Goal: Task Accomplishment & Management: Manage account settings

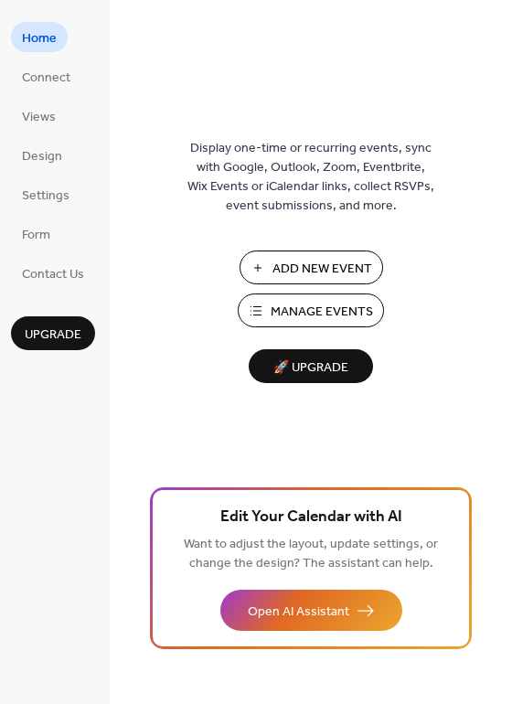
click at [308, 307] on span "Manage Events" at bounding box center [321, 311] width 102 height 19
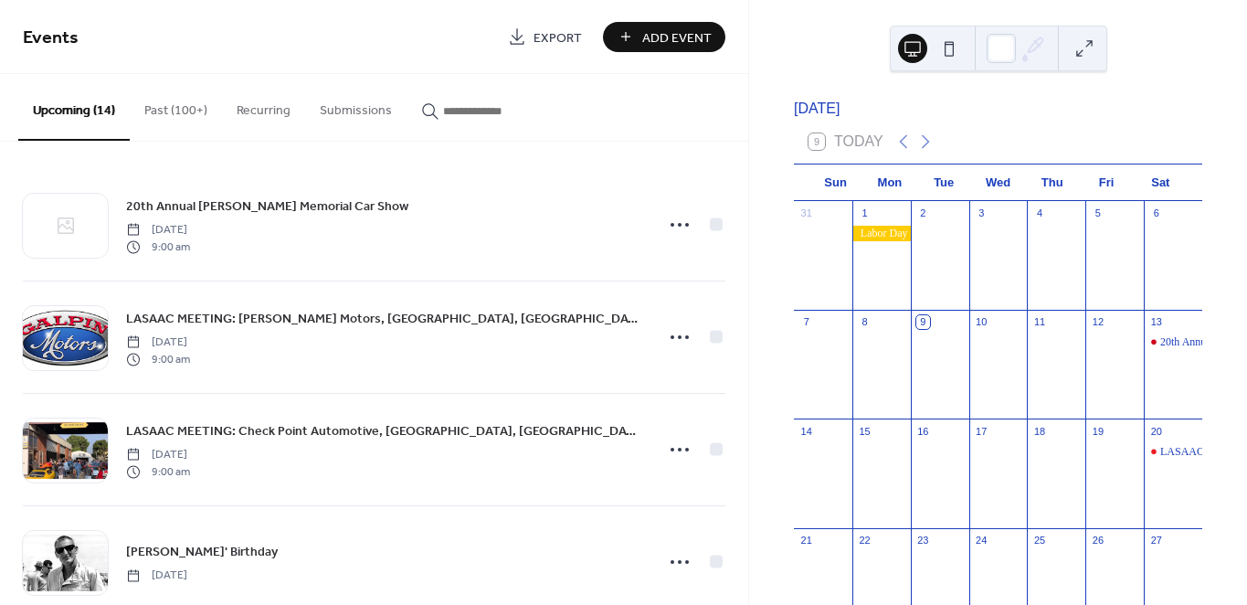
click at [476, 112] on input "button" at bounding box center [498, 110] width 110 height 19
click at [407, 74] on button "***" at bounding box center [487, 106] width 161 height 65
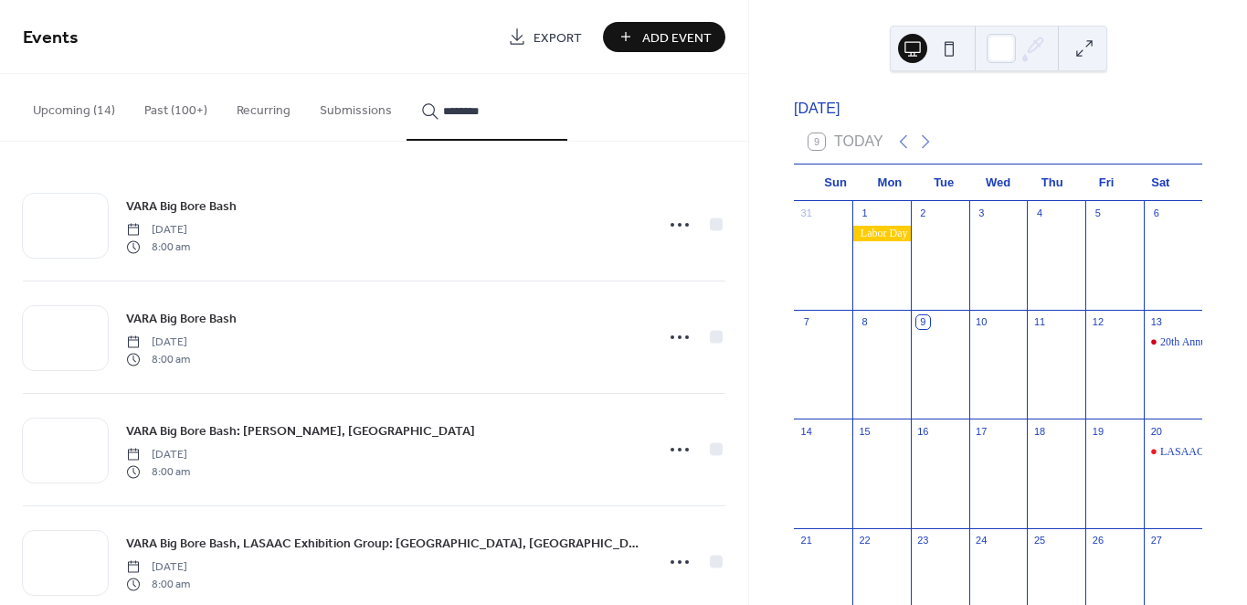
scroll to position [266, 0]
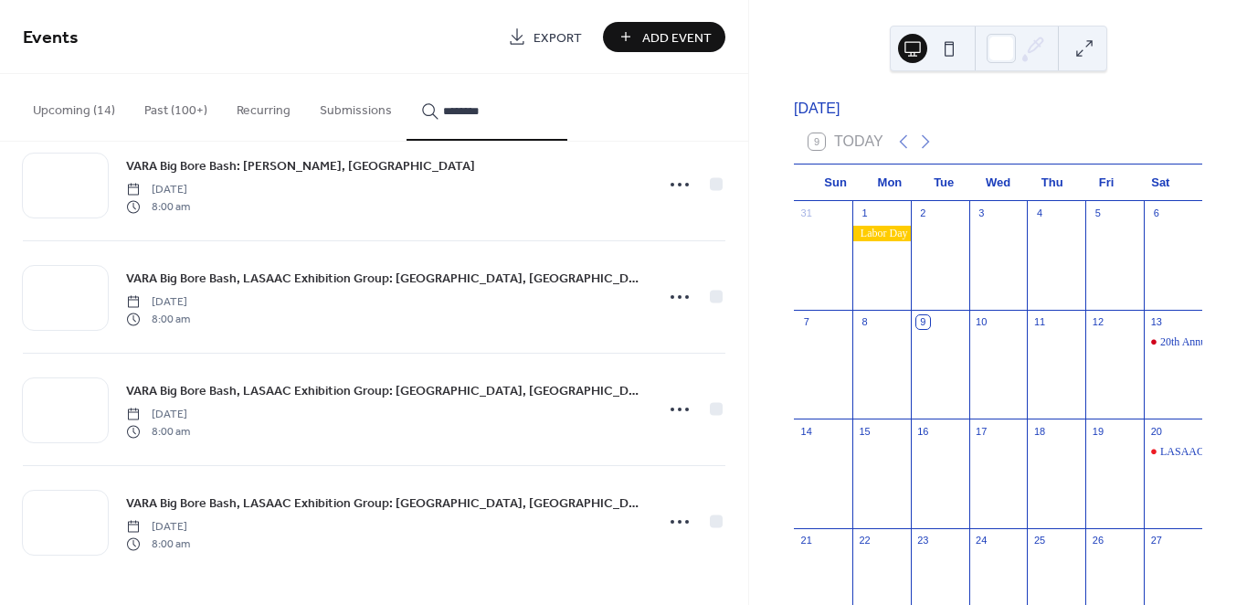
type input "********"
click at [678, 522] on circle at bounding box center [680, 522] width 4 height 4
click at [656, 431] on span "Duplicate" at bounding box center [649, 438] width 48 height 19
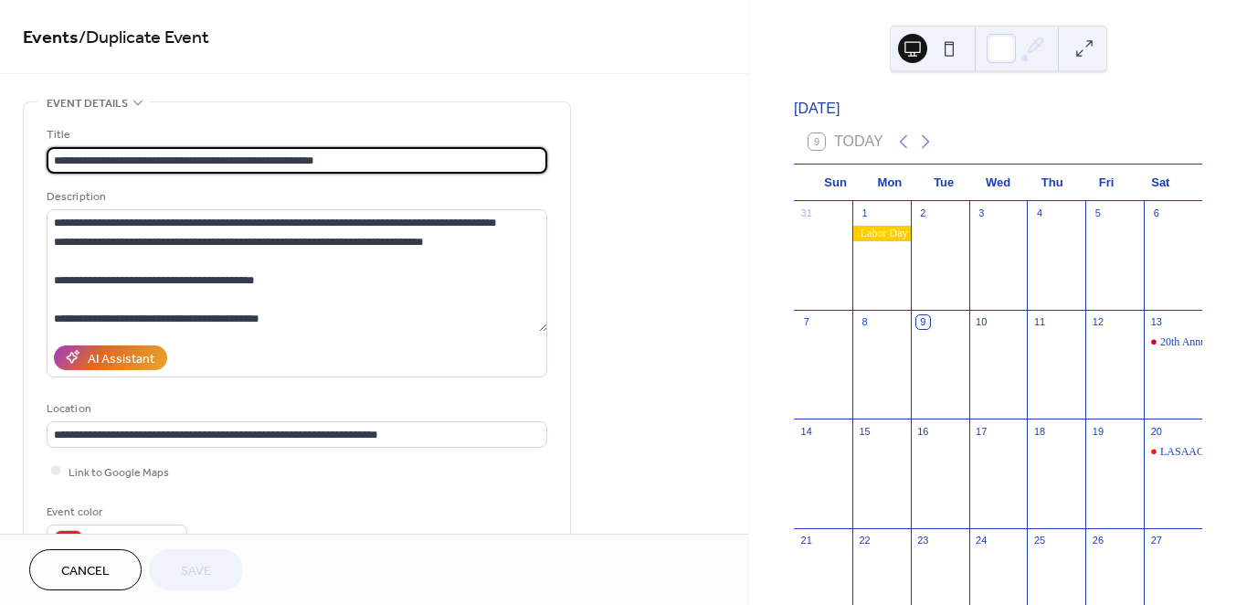
scroll to position [304, 0]
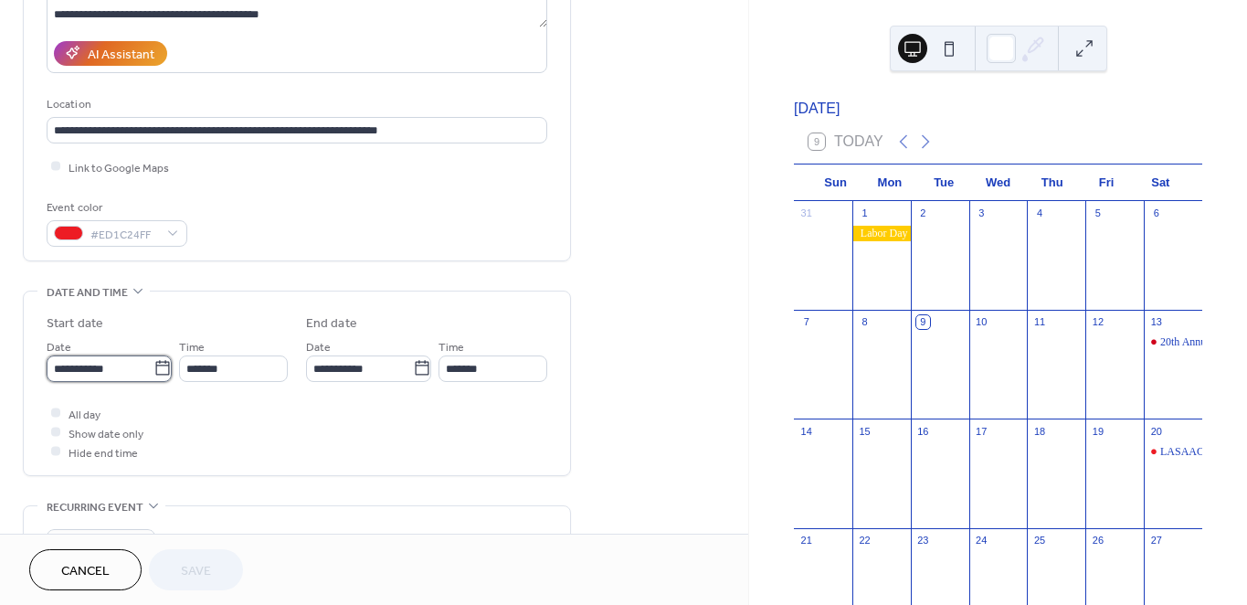
click at [110, 369] on input "**********" at bounding box center [100, 368] width 107 height 26
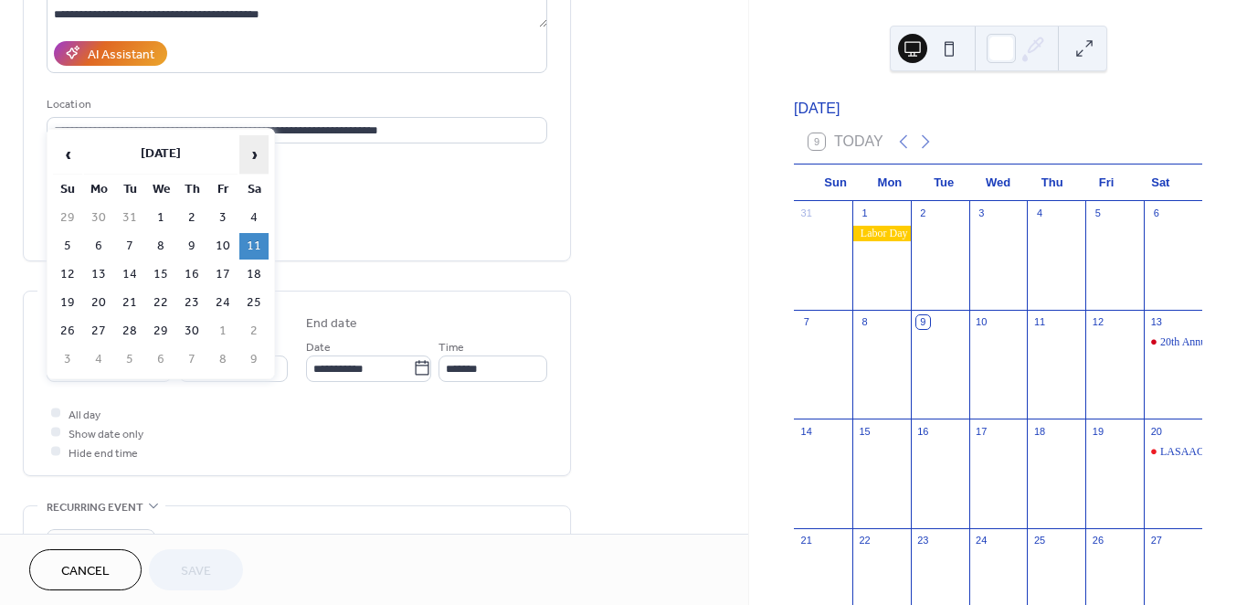
click at [255, 154] on span "›" at bounding box center [253, 154] width 27 height 37
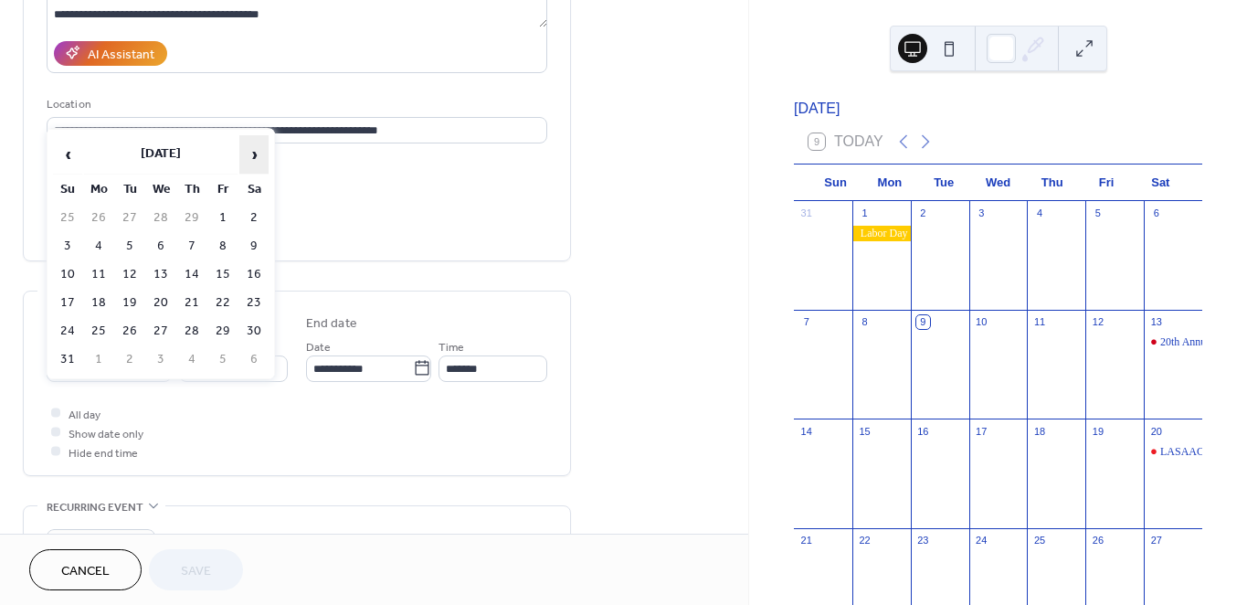
click at [255, 154] on span "›" at bounding box center [253, 154] width 27 height 37
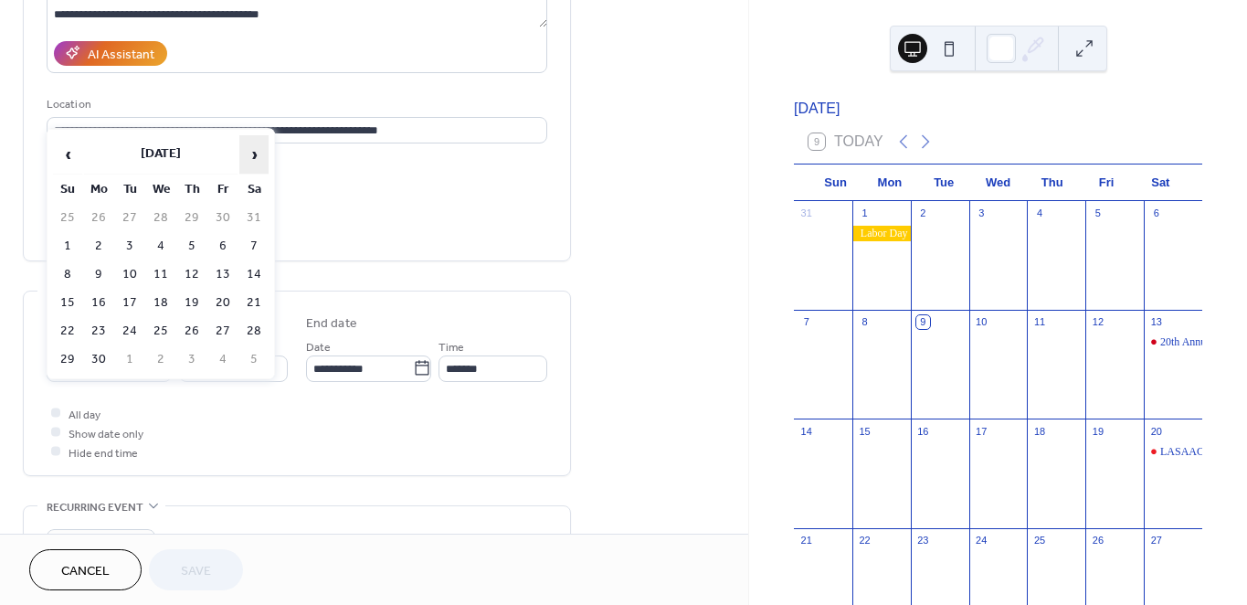
click at [255, 154] on span "›" at bounding box center [253, 154] width 27 height 37
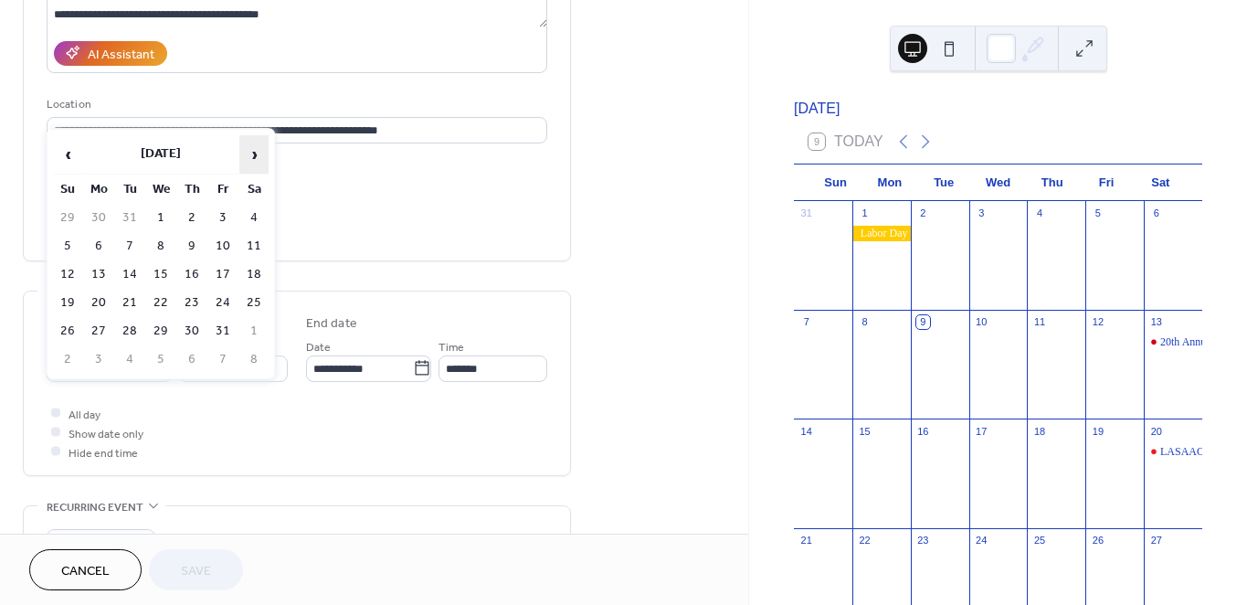
click at [255, 154] on span "›" at bounding box center [253, 154] width 27 height 37
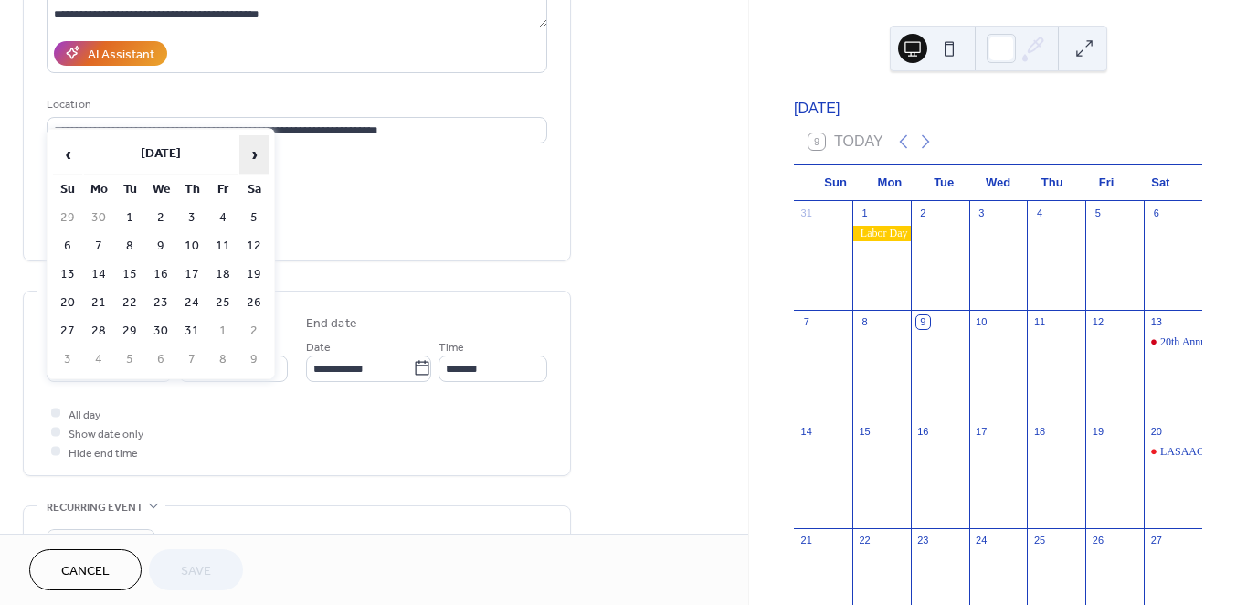
click at [255, 154] on span "›" at bounding box center [253, 154] width 27 height 37
click at [255, 238] on td "8" at bounding box center [253, 246] width 29 height 26
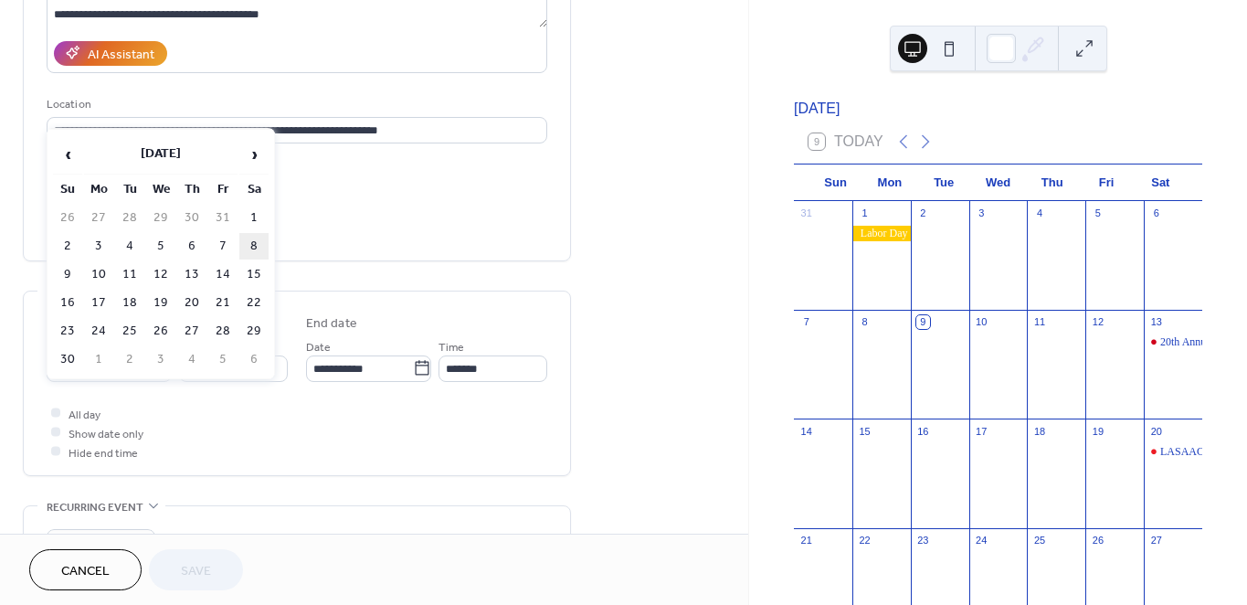
type input "**********"
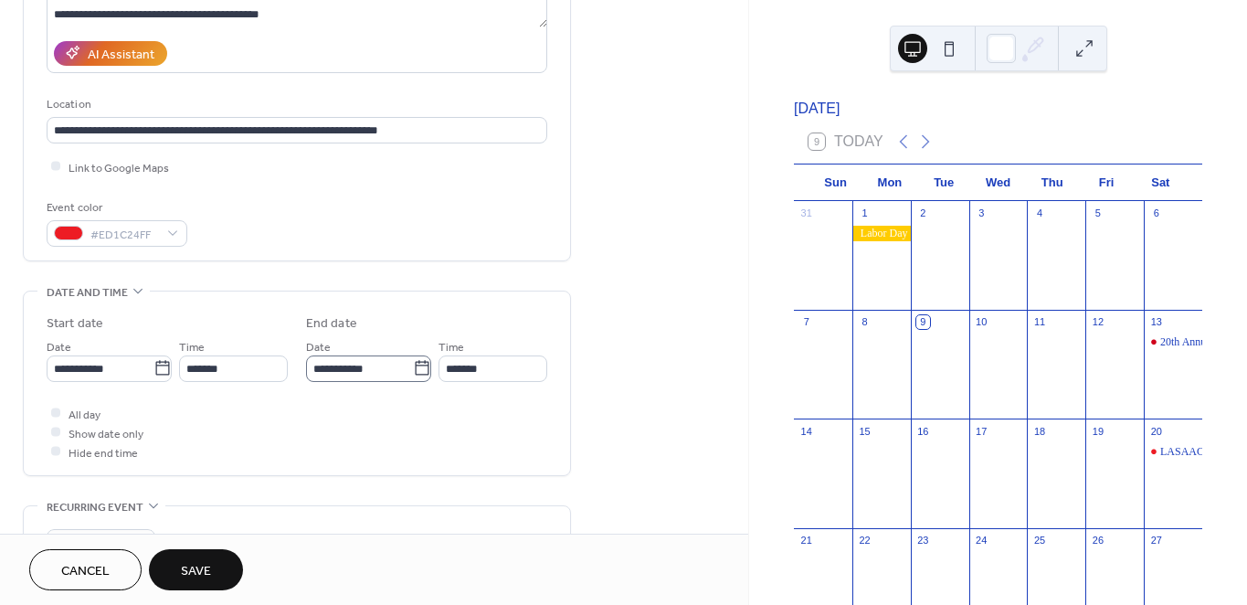
click at [415, 367] on icon at bounding box center [422, 368] width 14 height 15
click at [410, 367] on input "**********" at bounding box center [359, 368] width 107 height 26
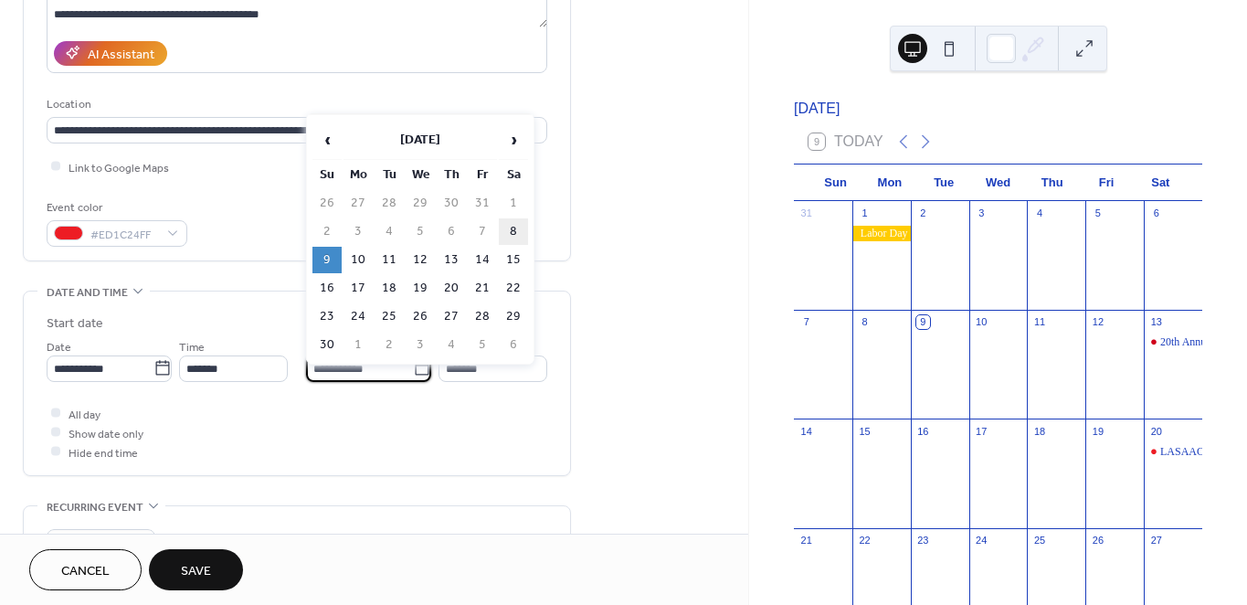
click at [323, 249] on td "9" at bounding box center [327, 260] width 29 height 26
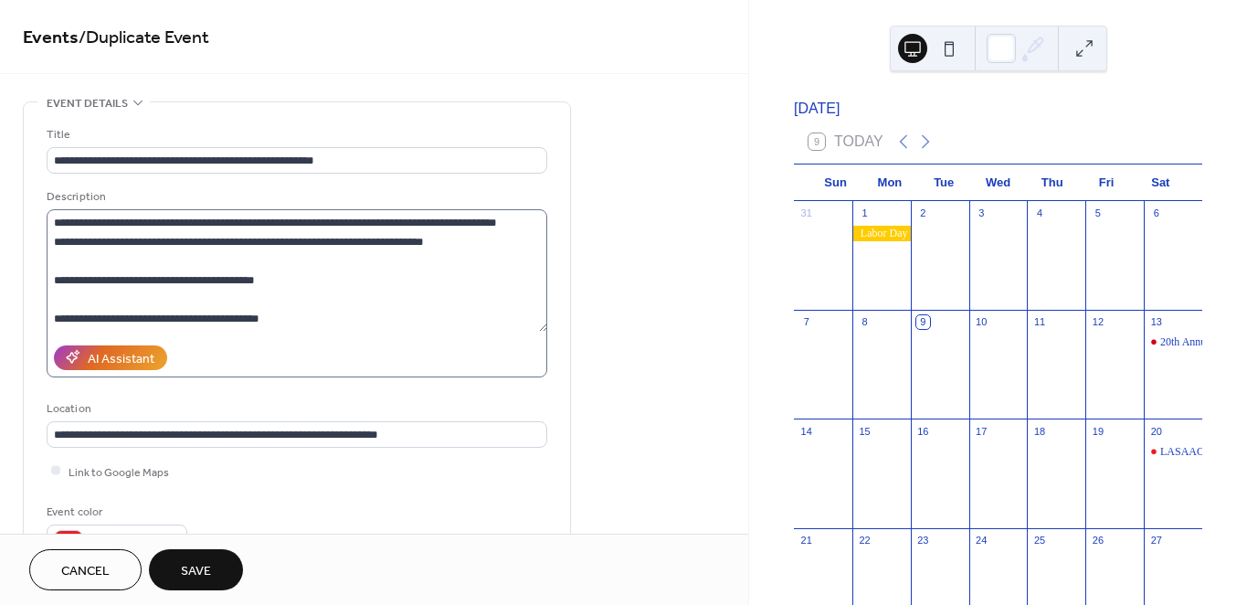
scroll to position [0, 0]
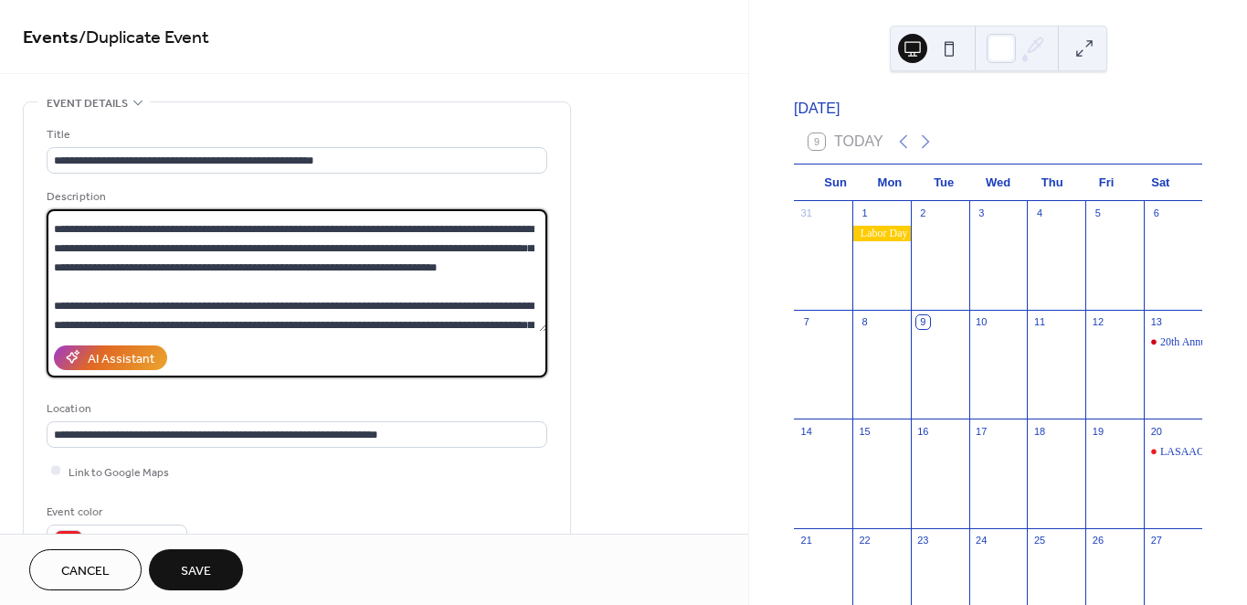
drag, startPoint x: 232, startPoint y: 315, endPoint x: 225, endPoint y: 295, distance: 21.4
click at [225, 295] on textarea at bounding box center [297, 270] width 501 height 122
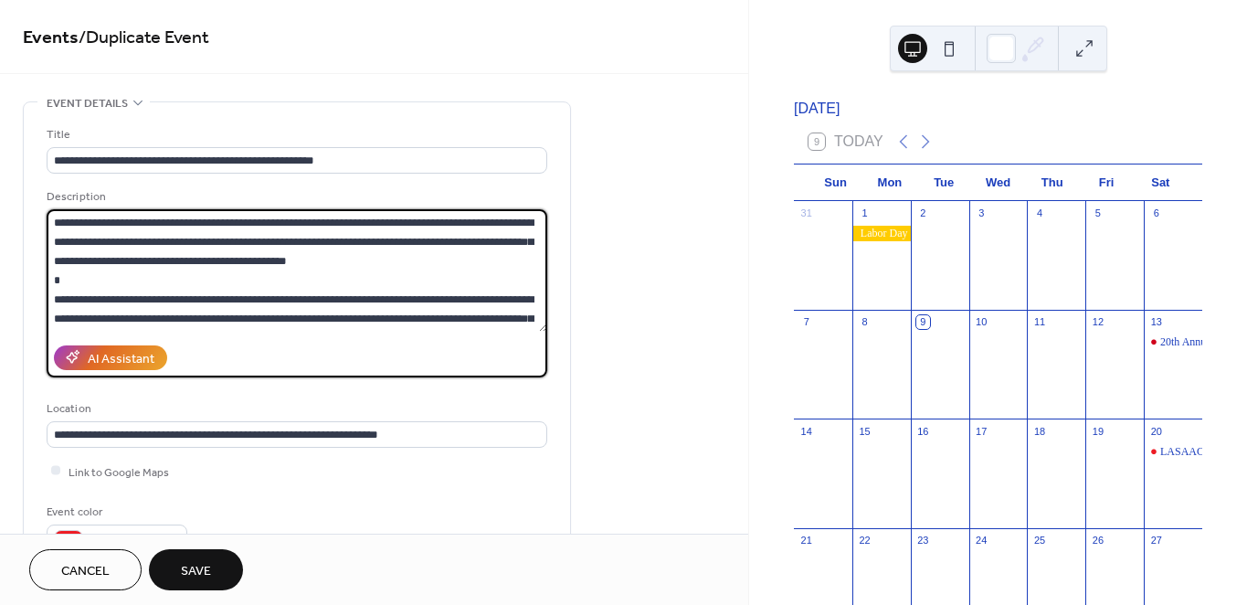
scroll to position [101, 0]
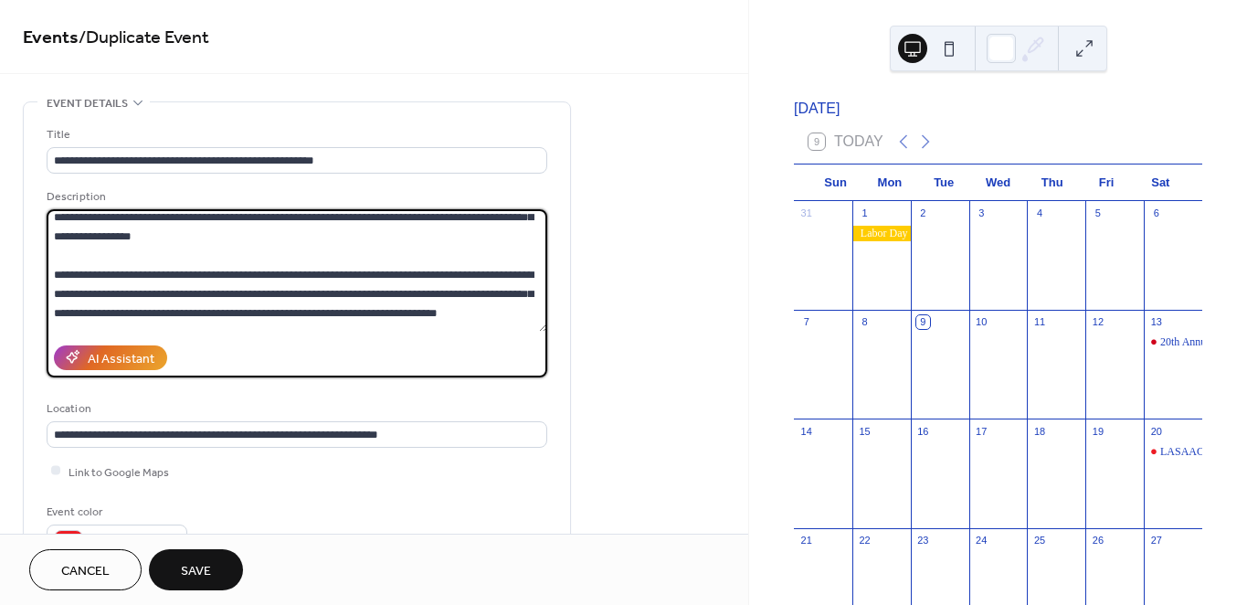
click at [233, 217] on textarea at bounding box center [297, 270] width 501 height 122
click at [229, 213] on textarea at bounding box center [297, 270] width 501 height 122
click at [224, 214] on textarea at bounding box center [297, 270] width 501 height 122
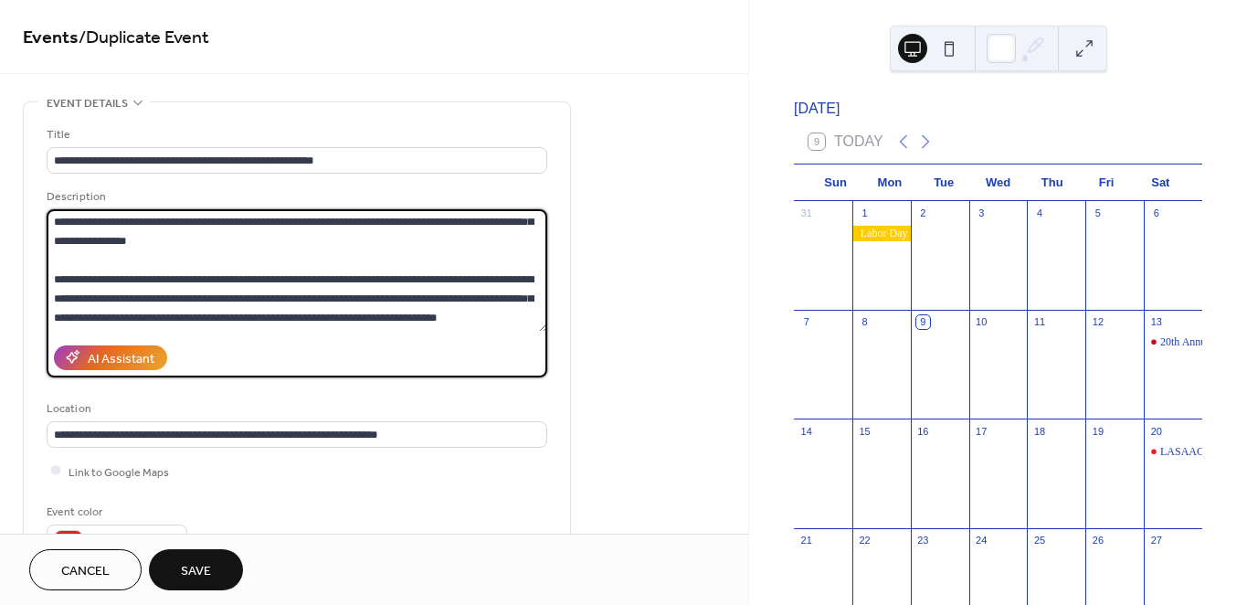
scroll to position [0, 0]
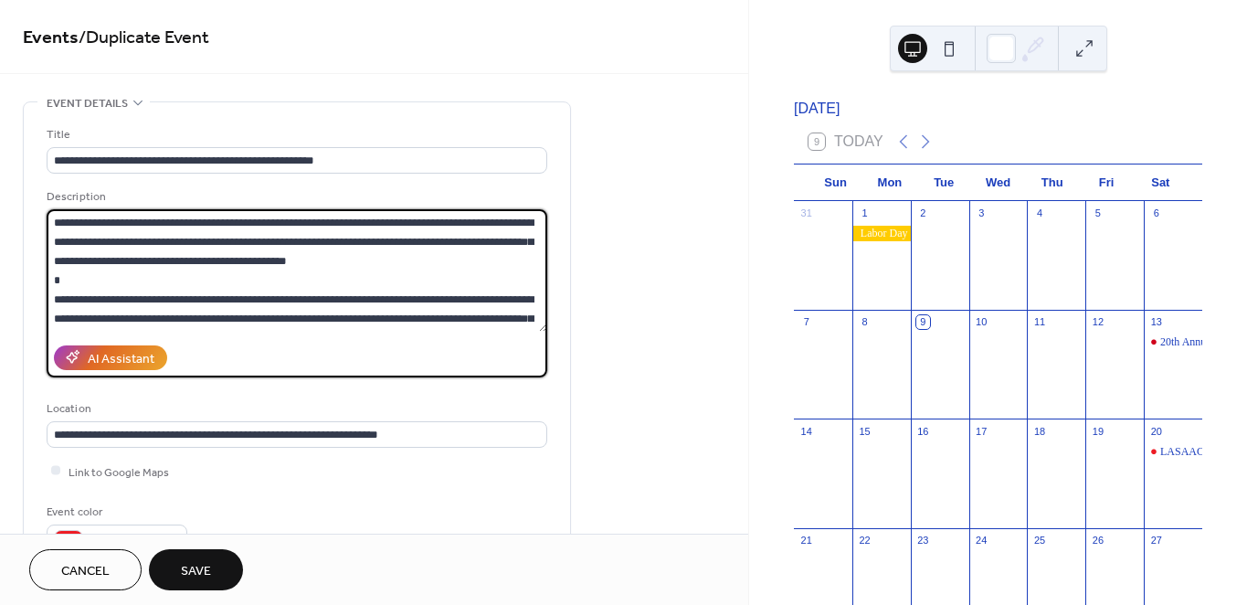
click at [194, 214] on textarea at bounding box center [297, 270] width 501 height 122
click at [219, 217] on textarea at bounding box center [297, 270] width 501 height 122
click at [229, 217] on textarea at bounding box center [297, 270] width 501 height 122
click at [241, 217] on textarea at bounding box center [297, 270] width 501 height 122
click at [239, 315] on textarea at bounding box center [297, 270] width 501 height 122
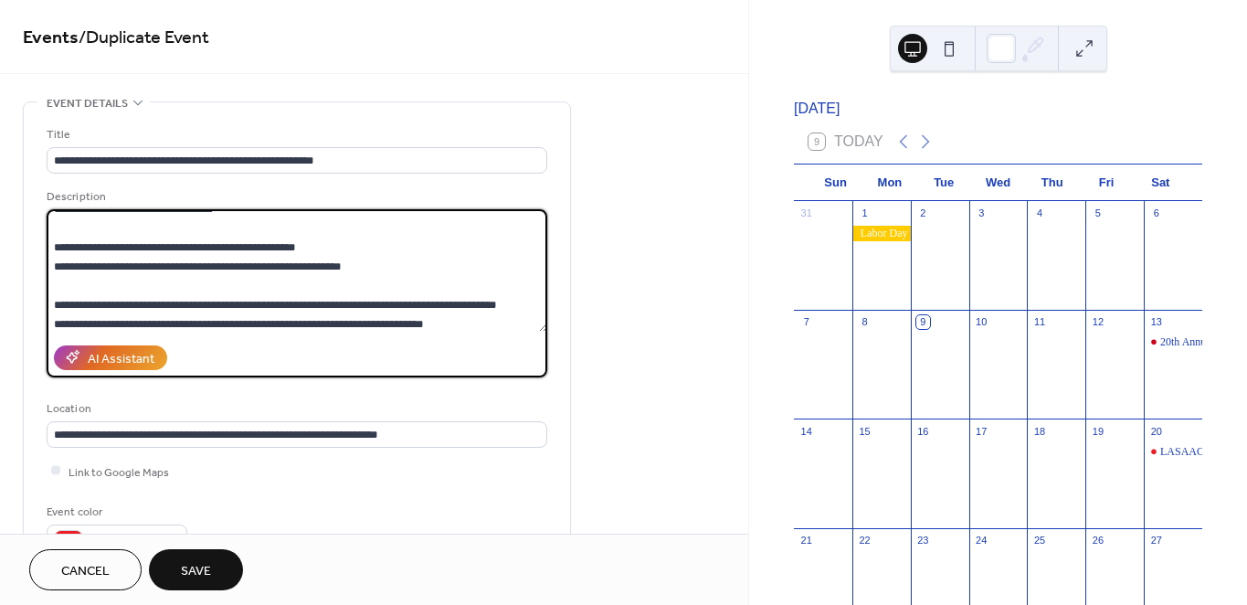
scroll to position [403, 0]
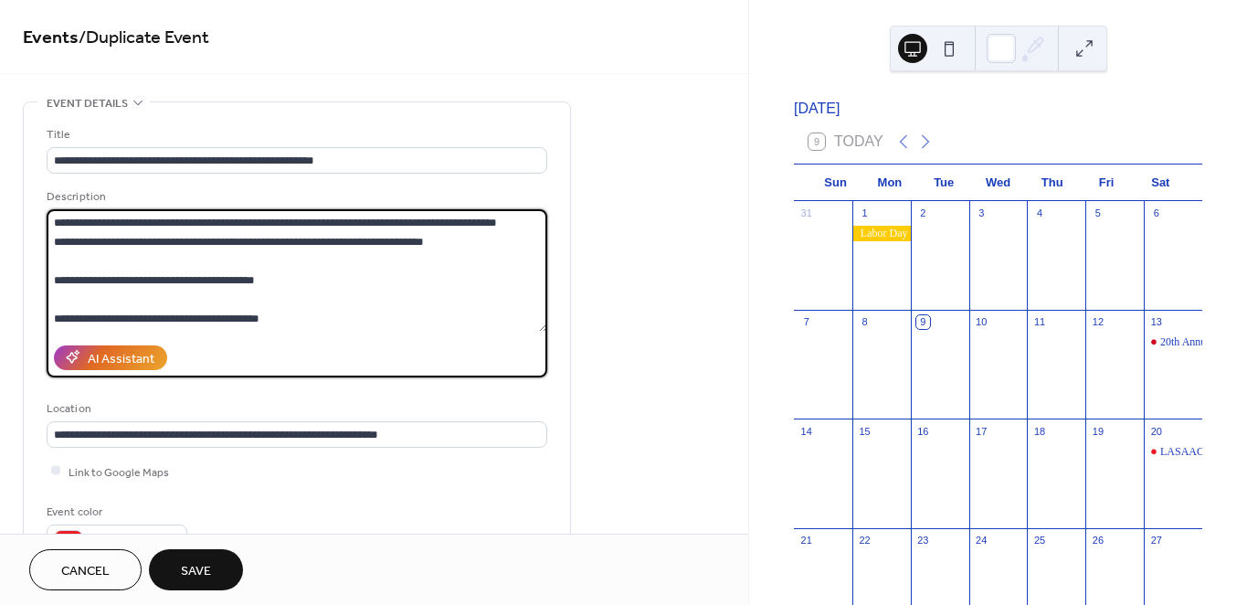
type textarea "**********"
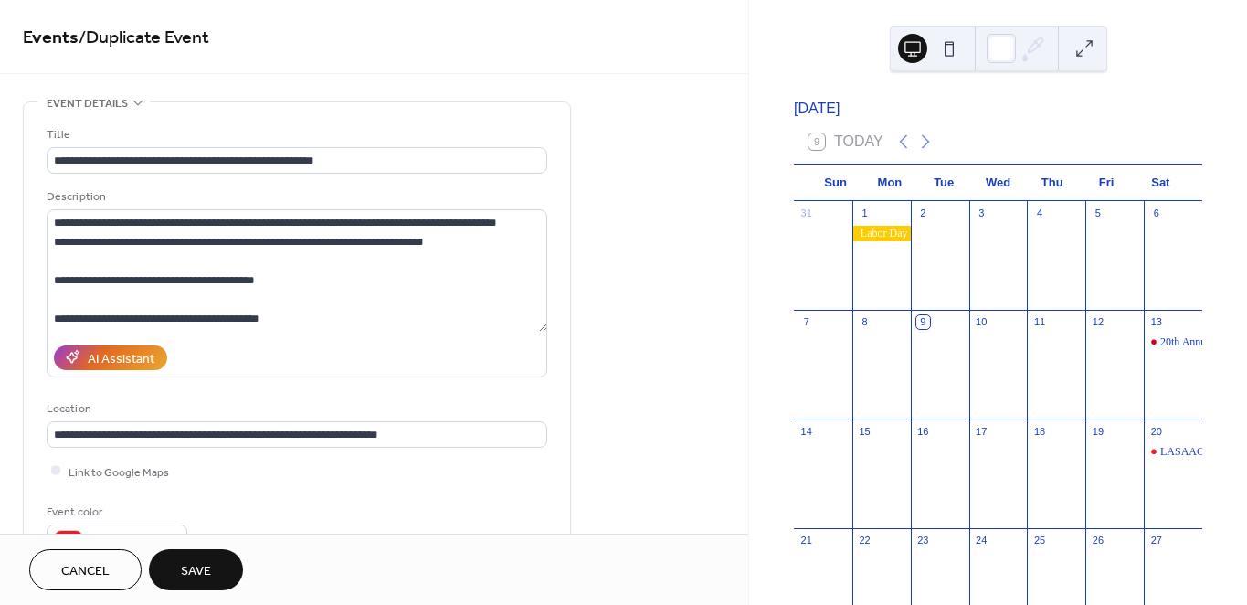
click at [202, 570] on span "Save" at bounding box center [196, 571] width 30 height 19
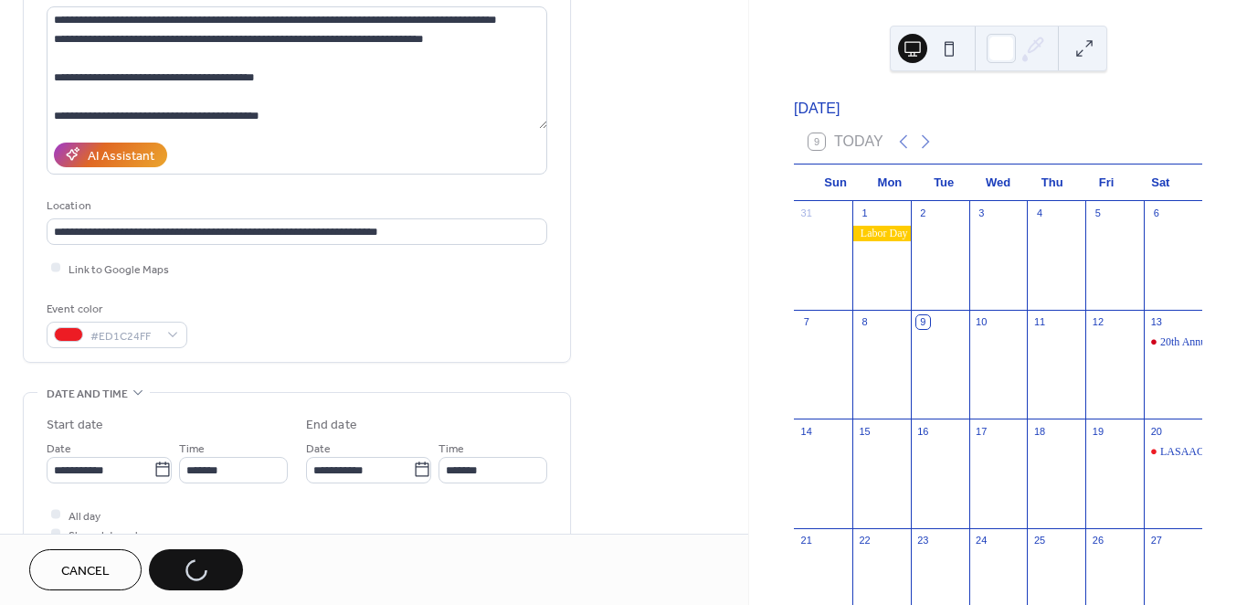
scroll to position [609, 0]
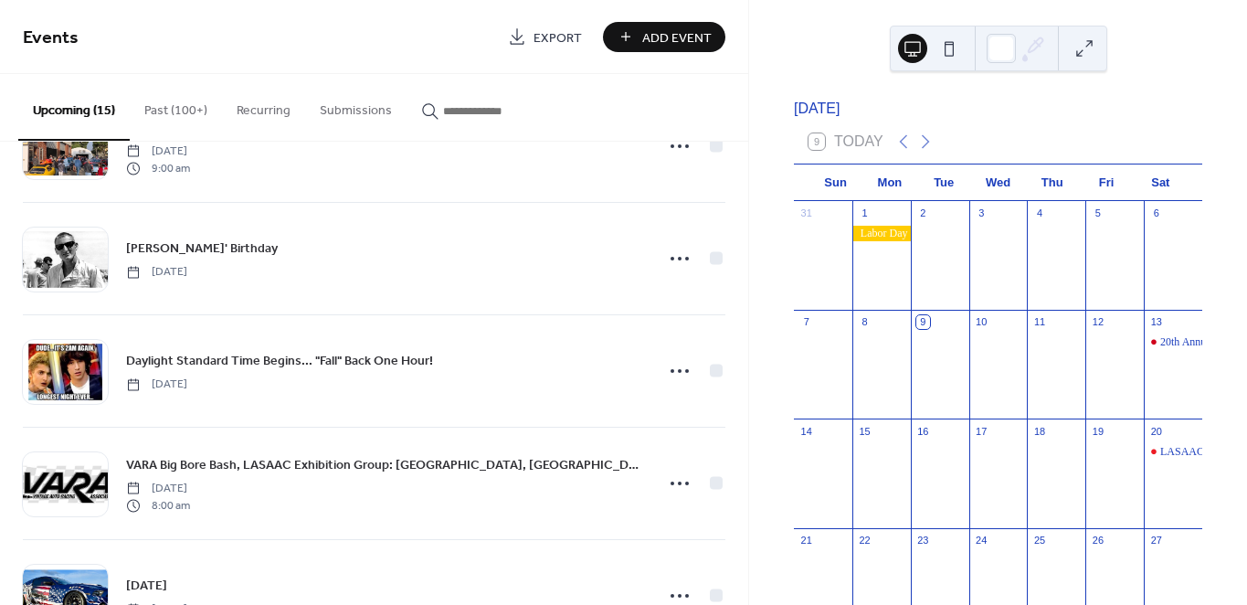
scroll to position [304, 0]
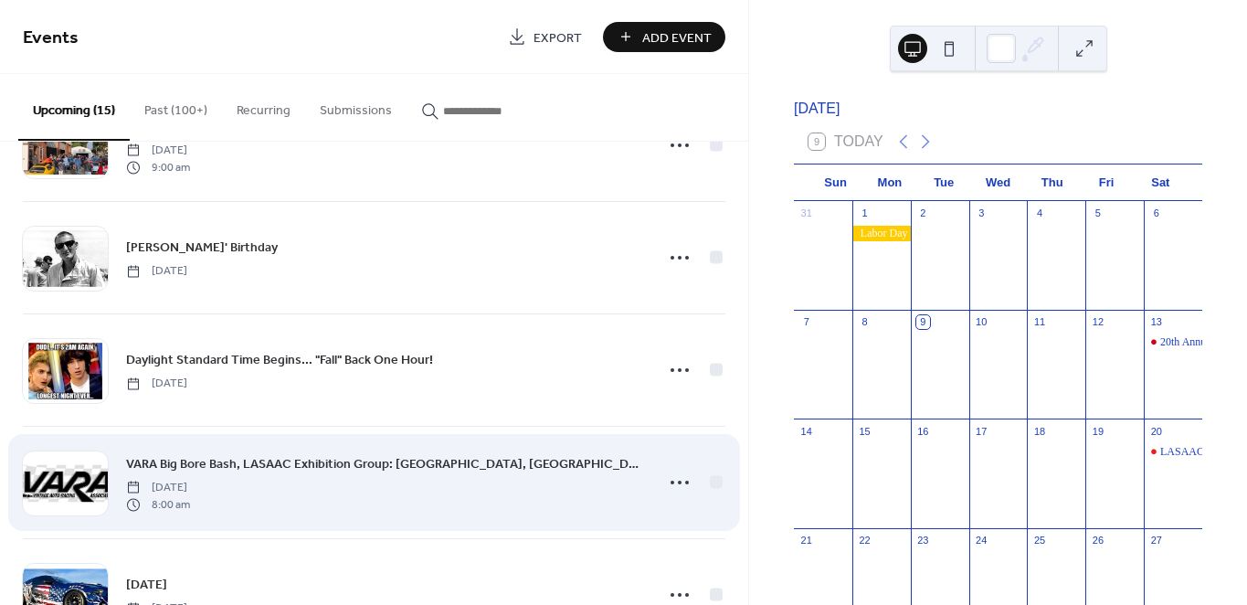
click at [175, 461] on span "VARA Big Bore Bash, LASAAC Exhibition Group: [GEOGRAPHIC_DATA], [GEOGRAPHIC_DAT…" at bounding box center [384, 464] width 517 height 19
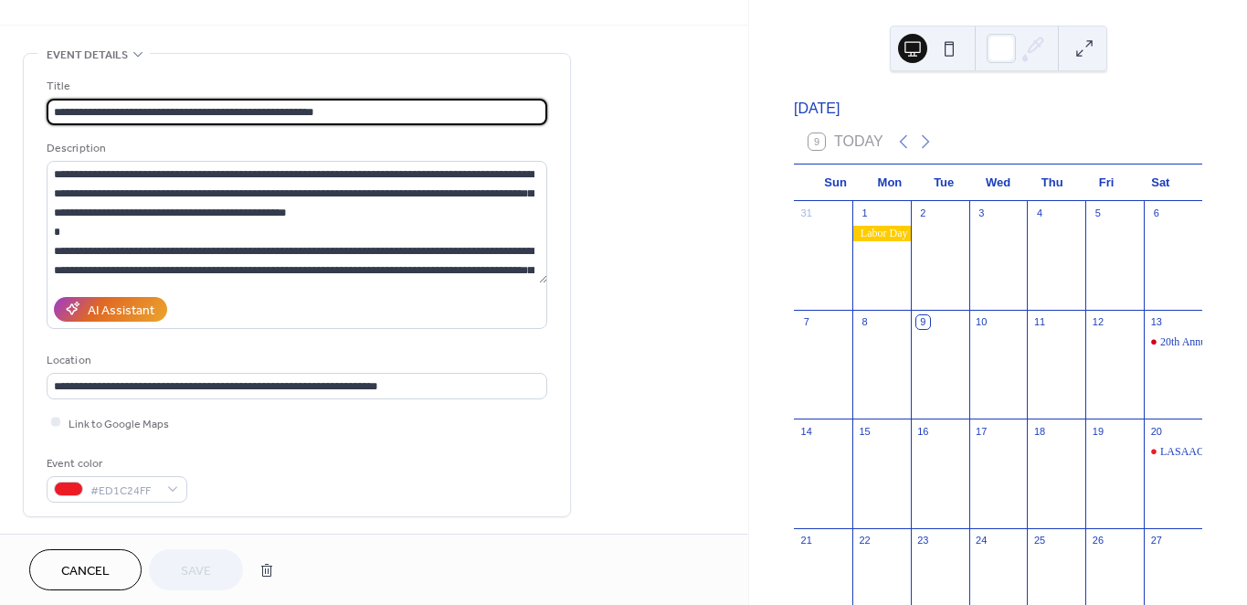
scroll to position [62, 0]
